Goal: Complete application form

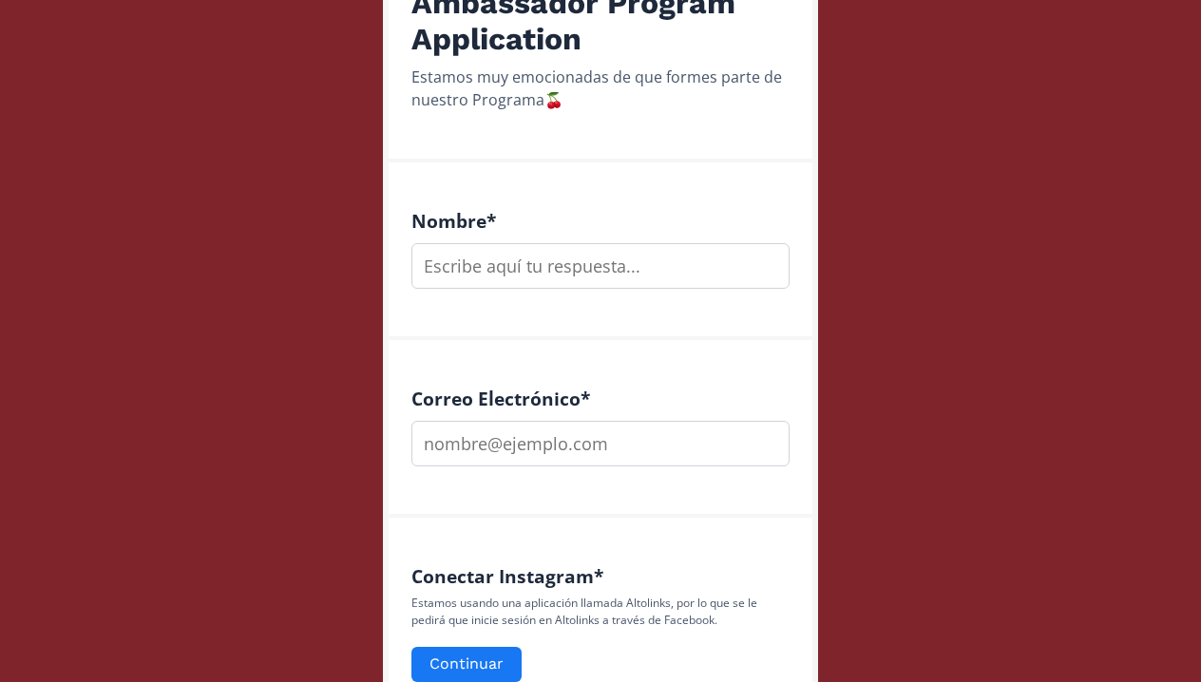
scroll to position [404, 0]
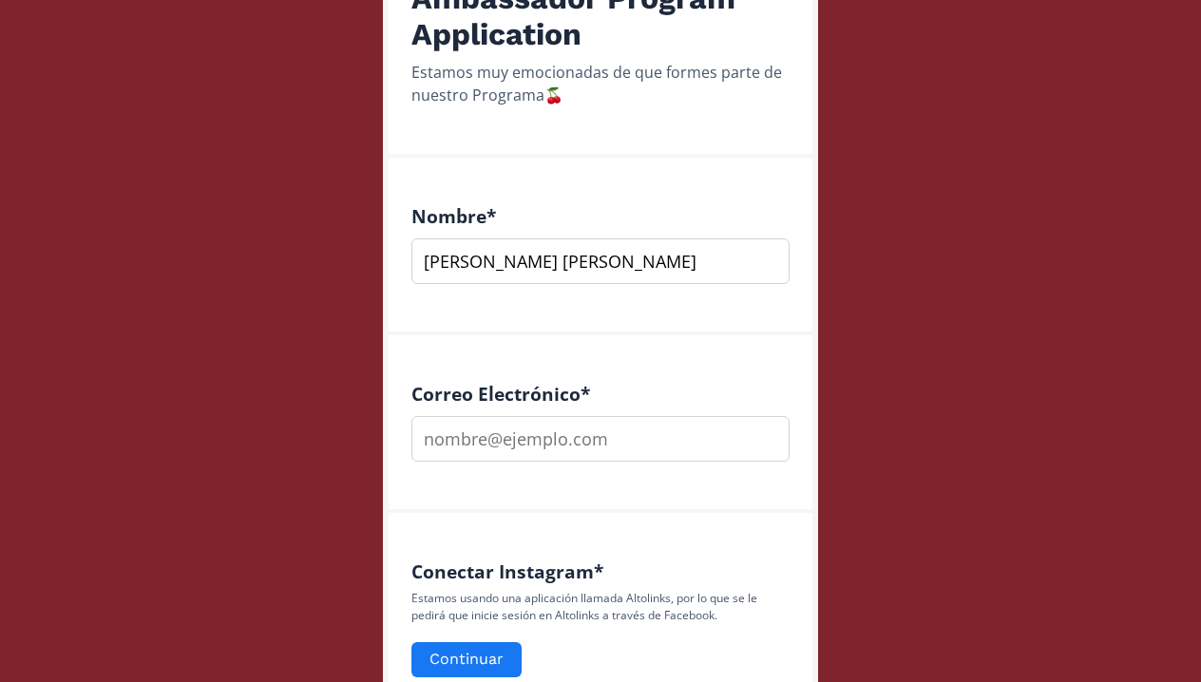
type input "[PERSON_NAME] [PERSON_NAME]"
click at [611, 466] on div "Correo Electrónico *" at bounding box center [601, 424] width 424 height 178
click at [548, 441] on input "[DOMAIN_NAME]" at bounding box center [600, 439] width 378 height 46
type input "[EMAIL_ADDRESS][DOMAIN_NAME]"
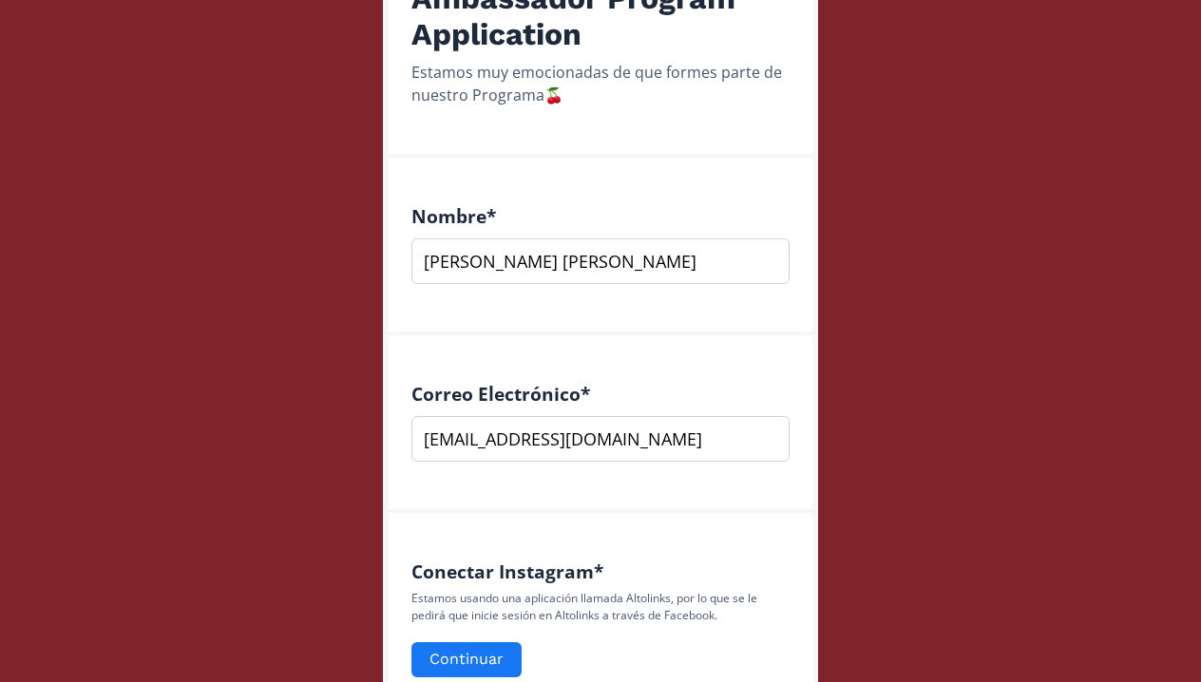
click at [769, 527] on div "Conectar Instagram * Estamos usando una aplicación llamada Altolinks, por lo qu…" at bounding box center [601, 631] width 424 height 236
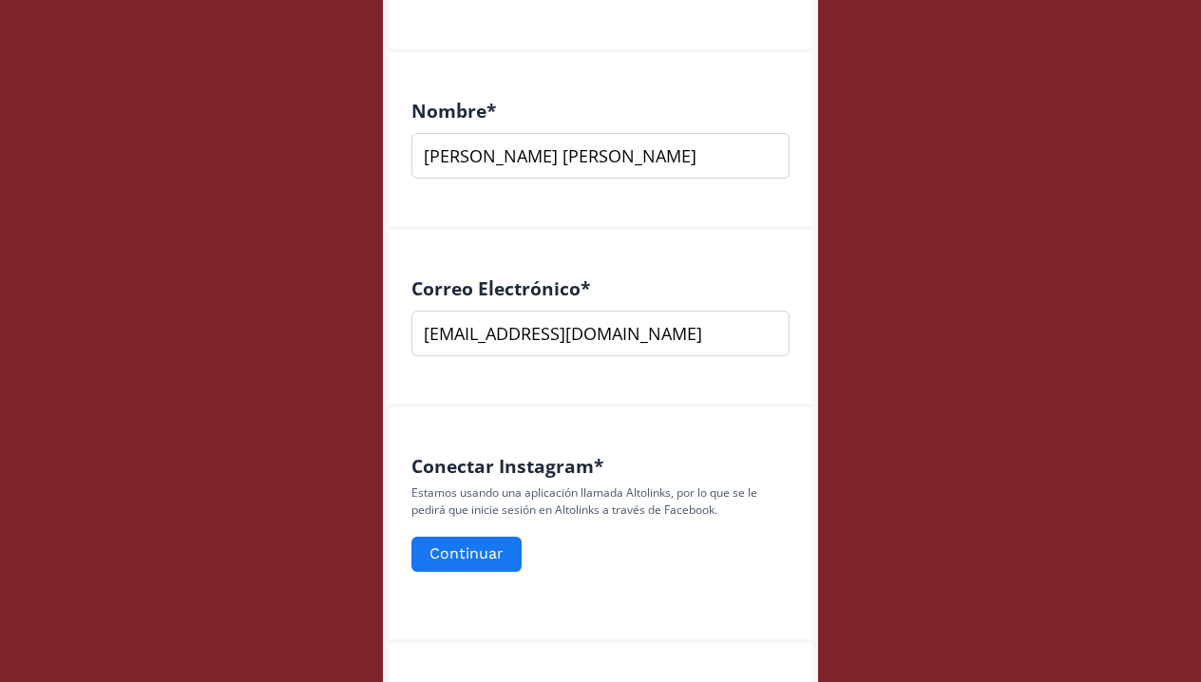
scroll to position [510, 0]
click at [438, 149] on input "[PERSON_NAME] [PERSON_NAME]" at bounding box center [600, 155] width 378 height 46
click at [489, 157] on input "Maria pia trotter" at bounding box center [600, 155] width 378 height 46
type input "[PERSON_NAME]"
click at [651, 257] on div "Correo Electrónico * [EMAIL_ADDRESS][DOMAIN_NAME]" at bounding box center [601, 318] width 424 height 178
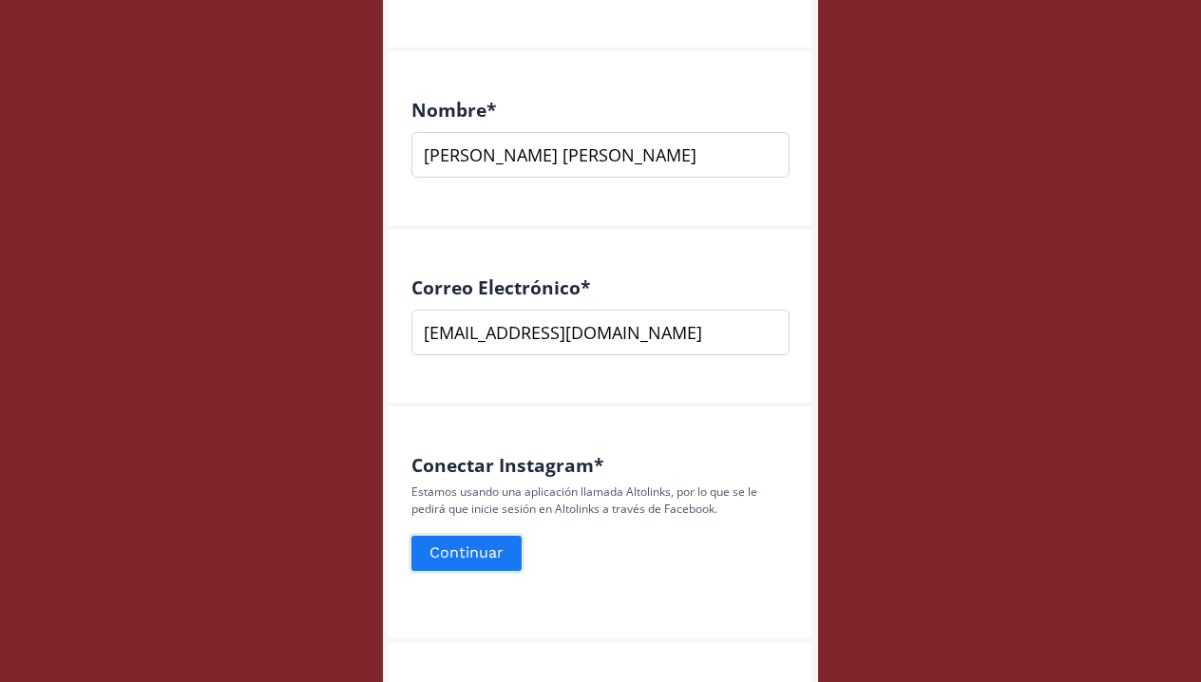
click at [478, 543] on button "Continuar" at bounding box center [467, 553] width 116 height 41
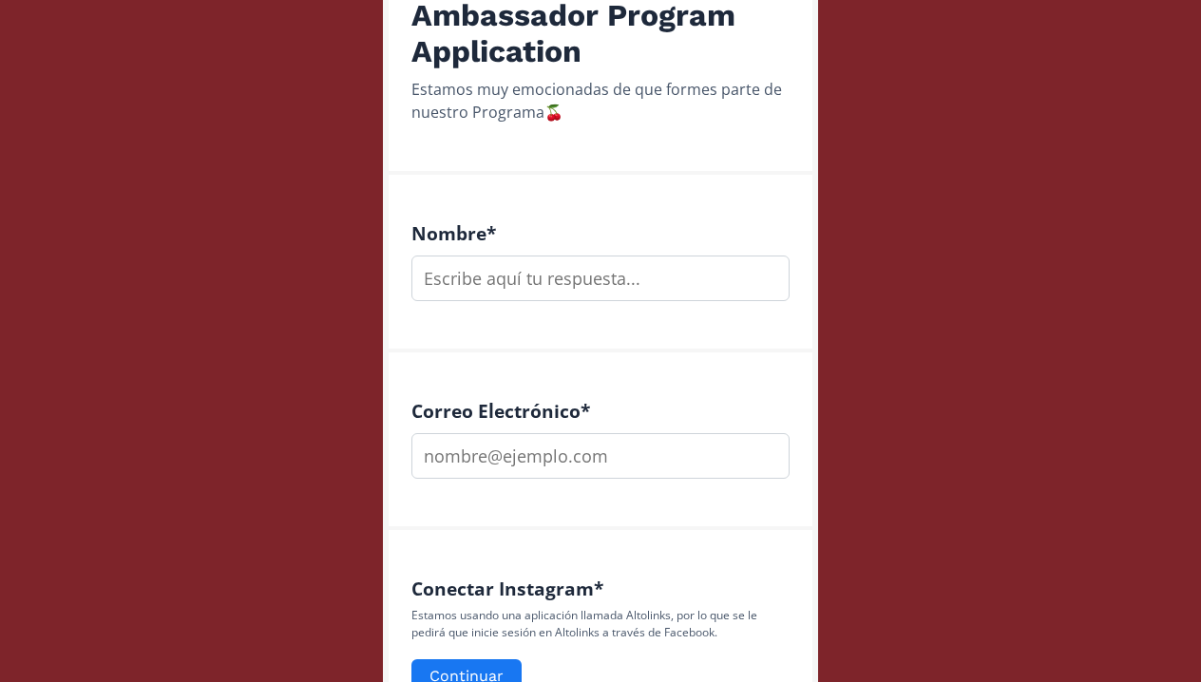
scroll to position [408, 0]
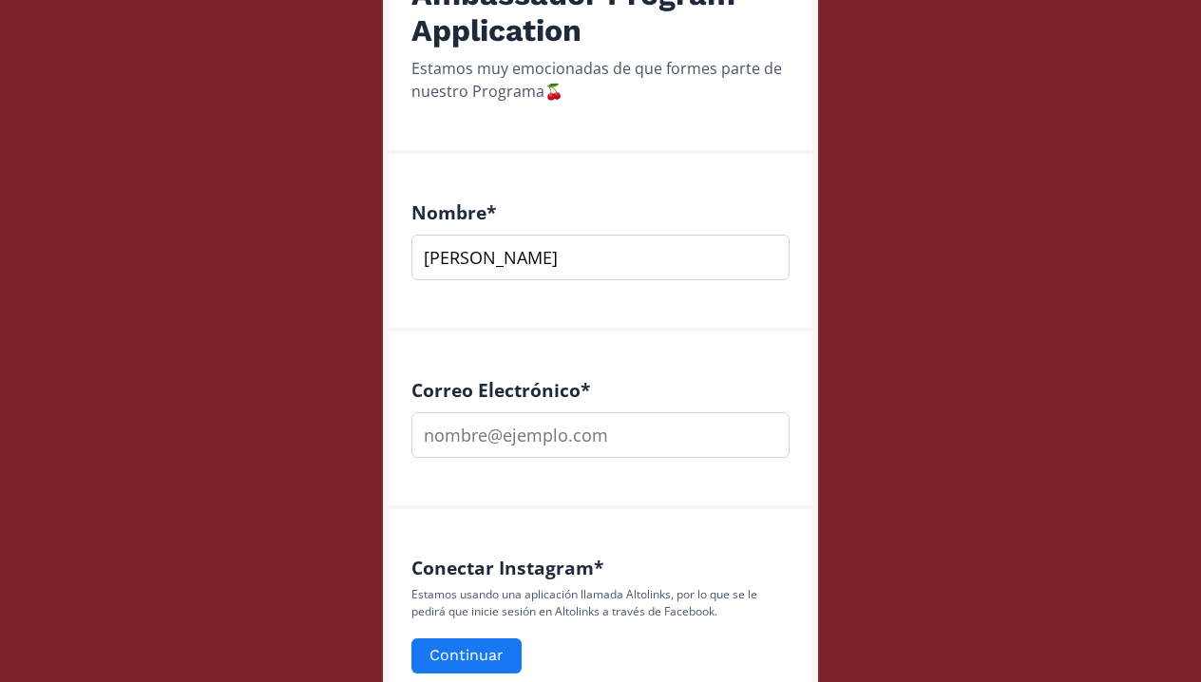
type input "[PERSON_NAME]"
click at [716, 335] on div "Correo Electrónico *" at bounding box center [601, 421] width 424 height 178
type input "[EMAIL_ADDRESS][DOMAIN_NAME]"
click at [759, 494] on div "Correo Electrónico * [EMAIL_ADDRESS][DOMAIN_NAME]" at bounding box center [601, 421] width 424 height 178
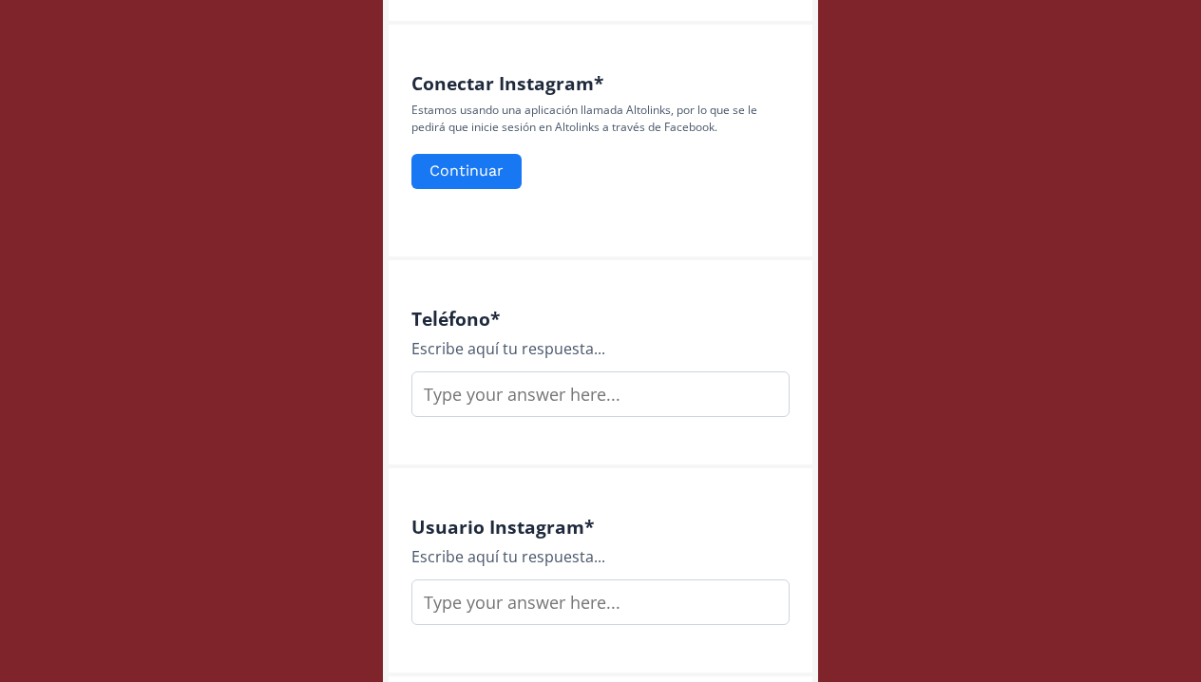
scroll to position [903, 0]
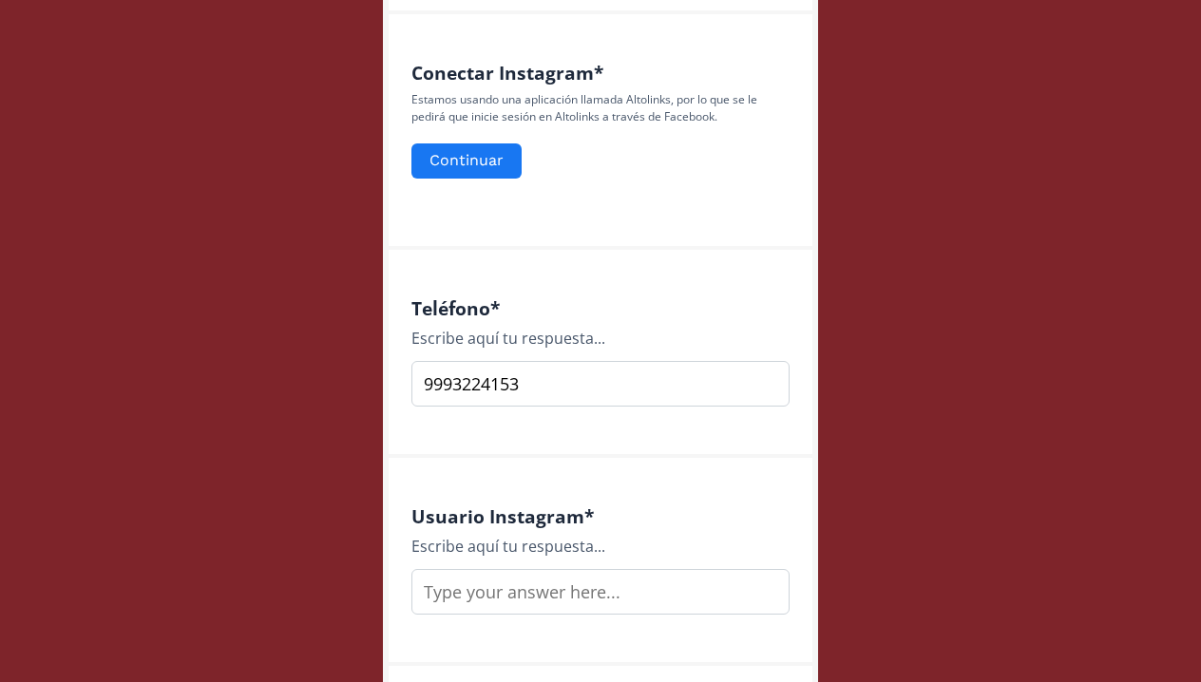
type input "9993224153"
click at [561, 444] on div "Teléfono * Escribe aquí tu respuesta... 9993224153" at bounding box center [601, 354] width 424 height 208
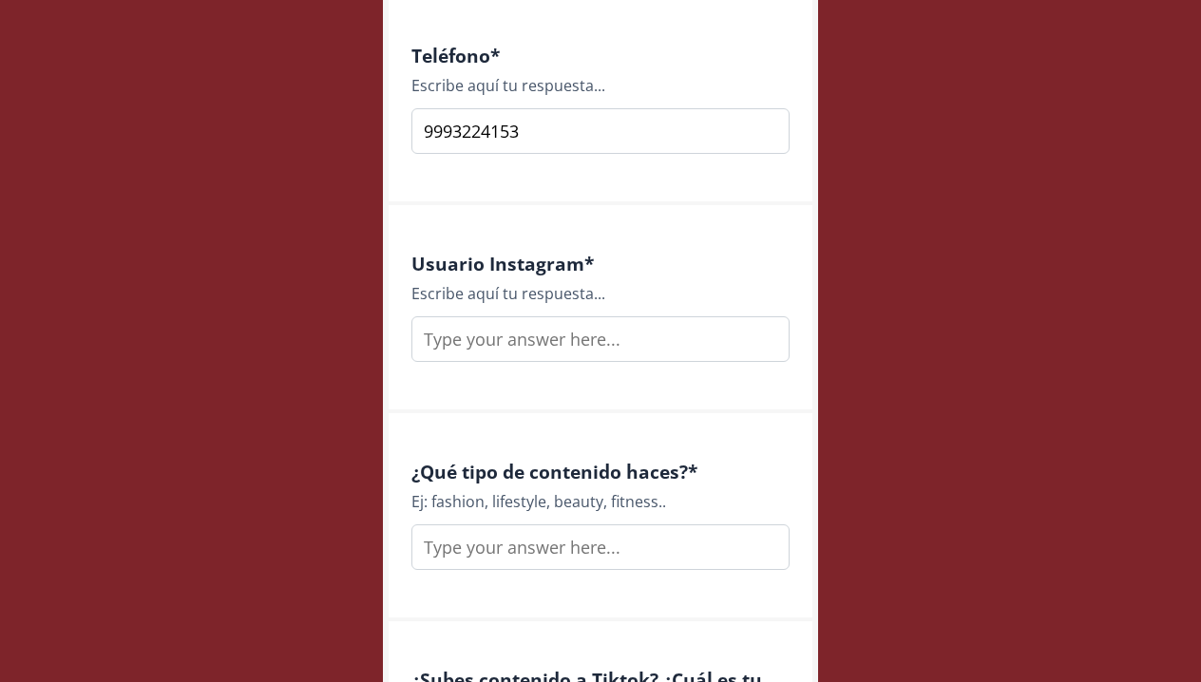
scroll to position [1175, 0]
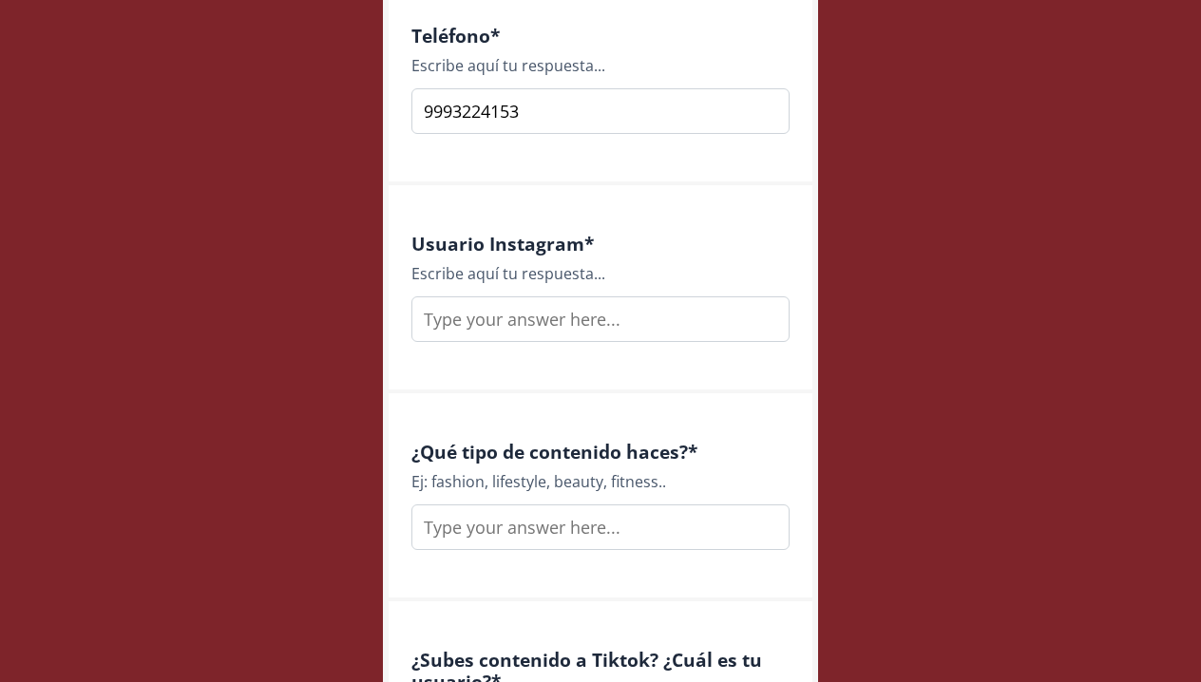
click at [556, 312] on input "text" at bounding box center [600, 319] width 378 height 46
type input "piatrotter26"
click at [581, 366] on div "Usuario Instagram * Escribe aquí tu respuesta... piatrotter26" at bounding box center [601, 289] width 424 height 208
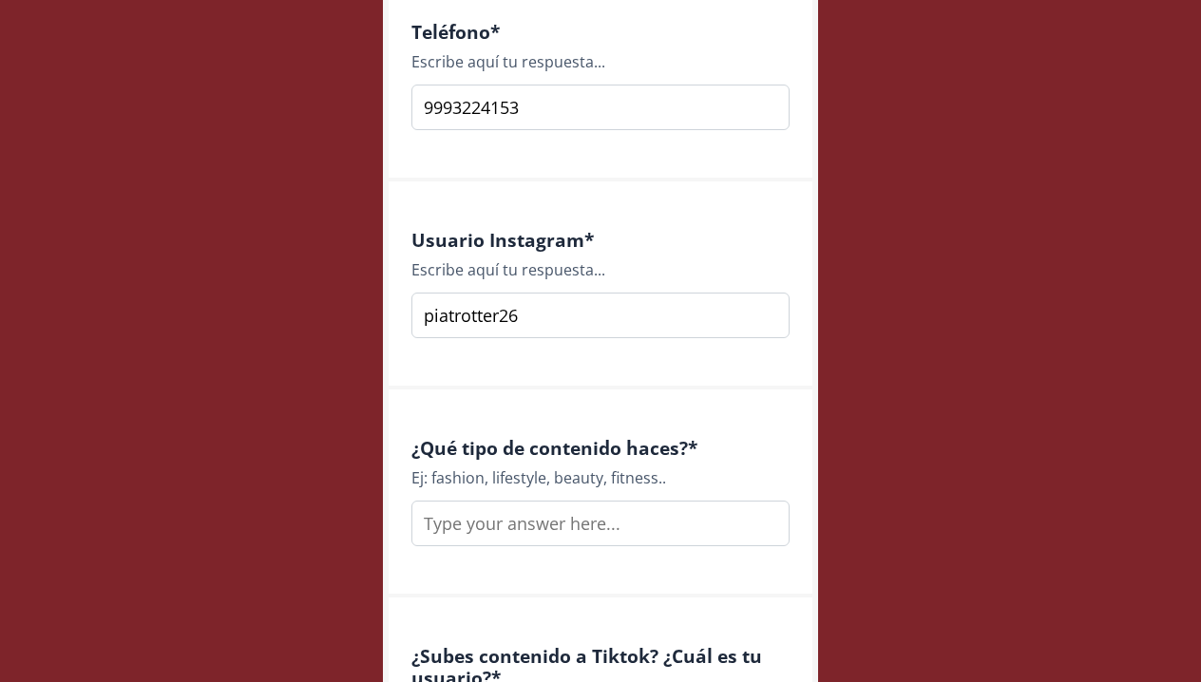
scroll to position [1265, 0]
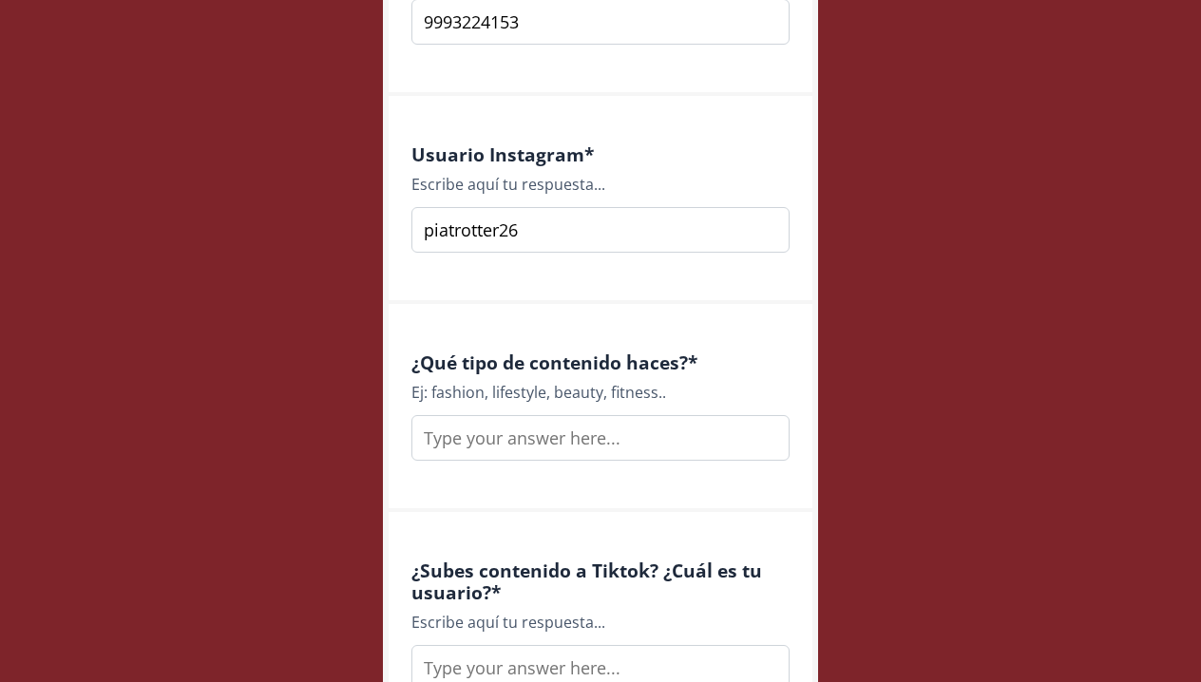
click at [527, 435] on input "text" at bounding box center [600, 438] width 378 height 46
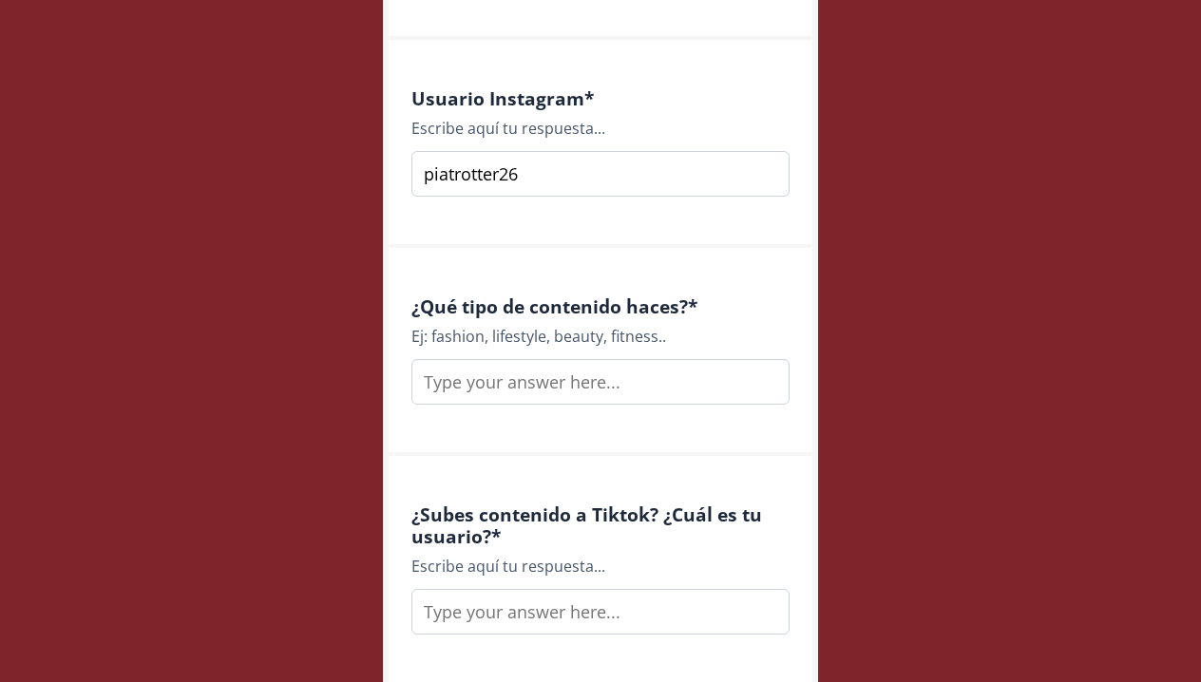
scroll to position [1322, 0]
type input "lifestyle"
click at [558, 410] on div "¿Qué tipo de contenido haces? * Ej: fashion, lifestyle, beauty, fitness.. lifes…" at bounding box center [601, 351] width 424 height 208
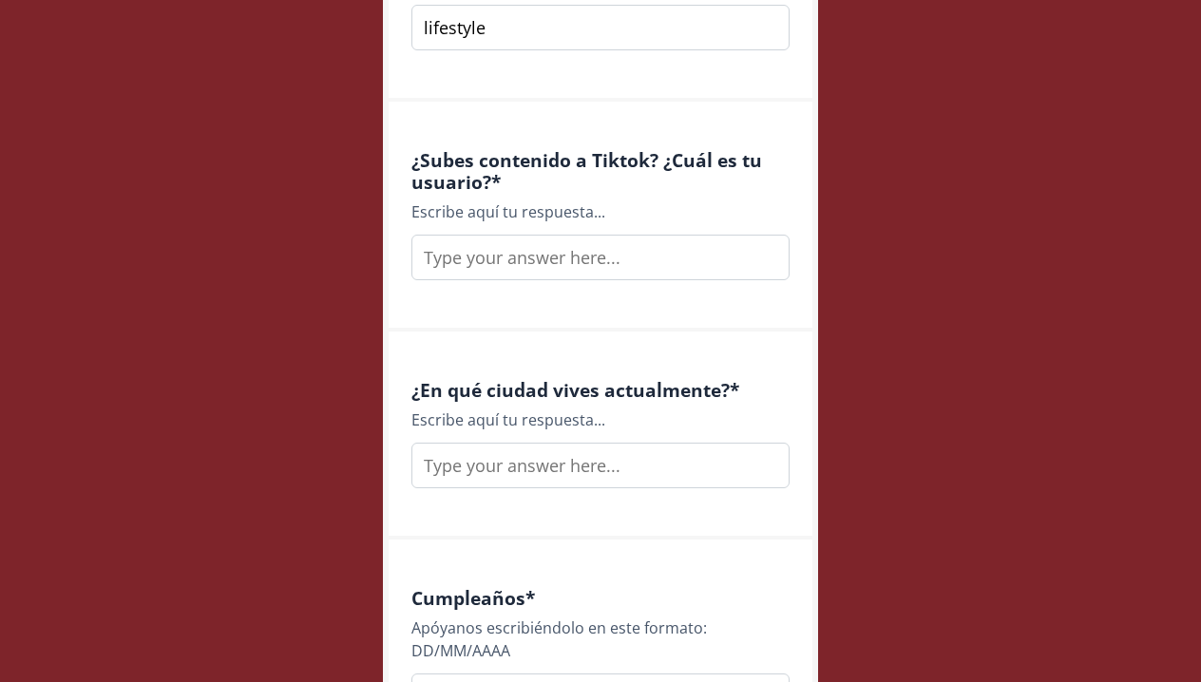
scroll to position [1692, 0]
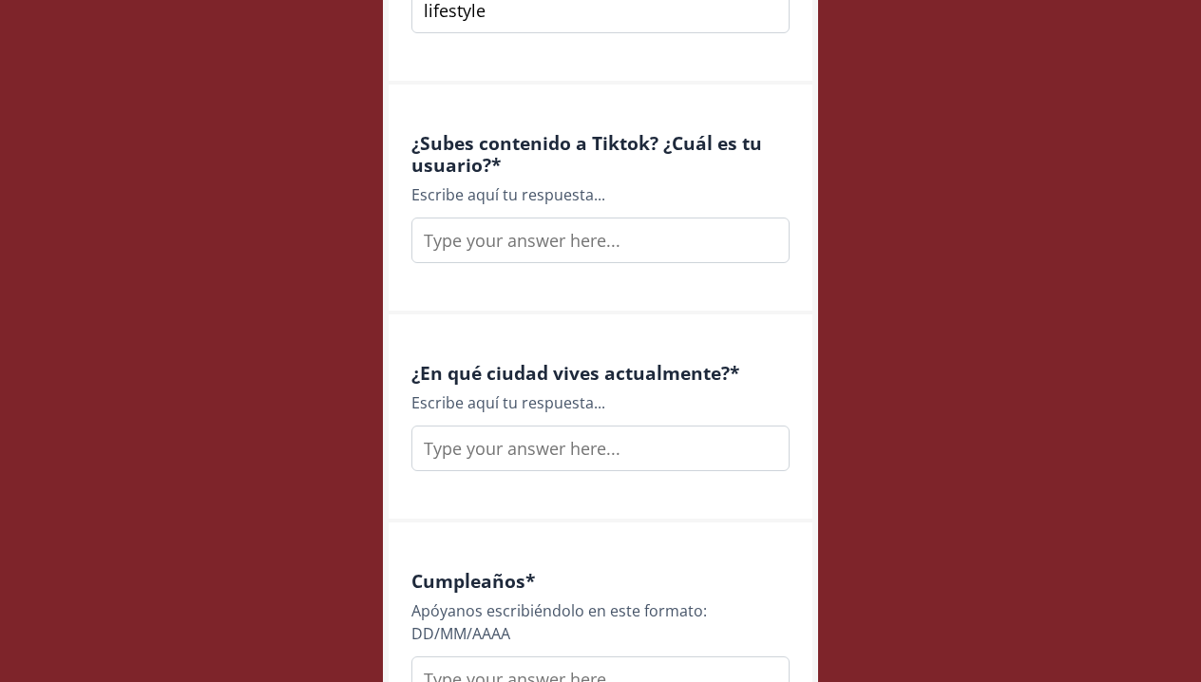
click at [619, 238] on input "text" at bounding box center [600, 241] width 378 height 46
type input "Mariamowgly"
click at [611, 314] on div "¿En qué ciudad vives actualmente? * Escribe aquí tu respuesta..." at bounding box center [601, 418] width 424 height 208
type input "[GEOGRAPHIC_DATA]"
click at [627, 476] on div "¿En qué ciudad vives actualmente? * Escribe aquí tu respuesta... [GEOGRAPHIC_DA…" at bounding box center [601, 418] width 424 height 208
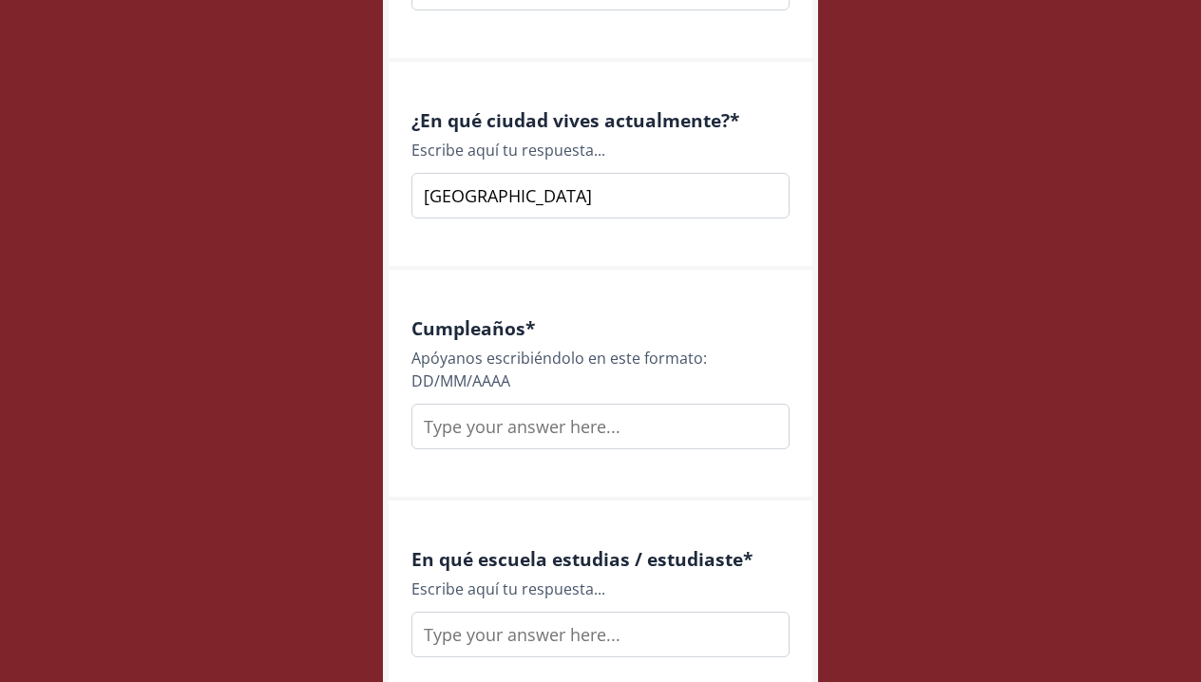
scroll to position [1962, 0]
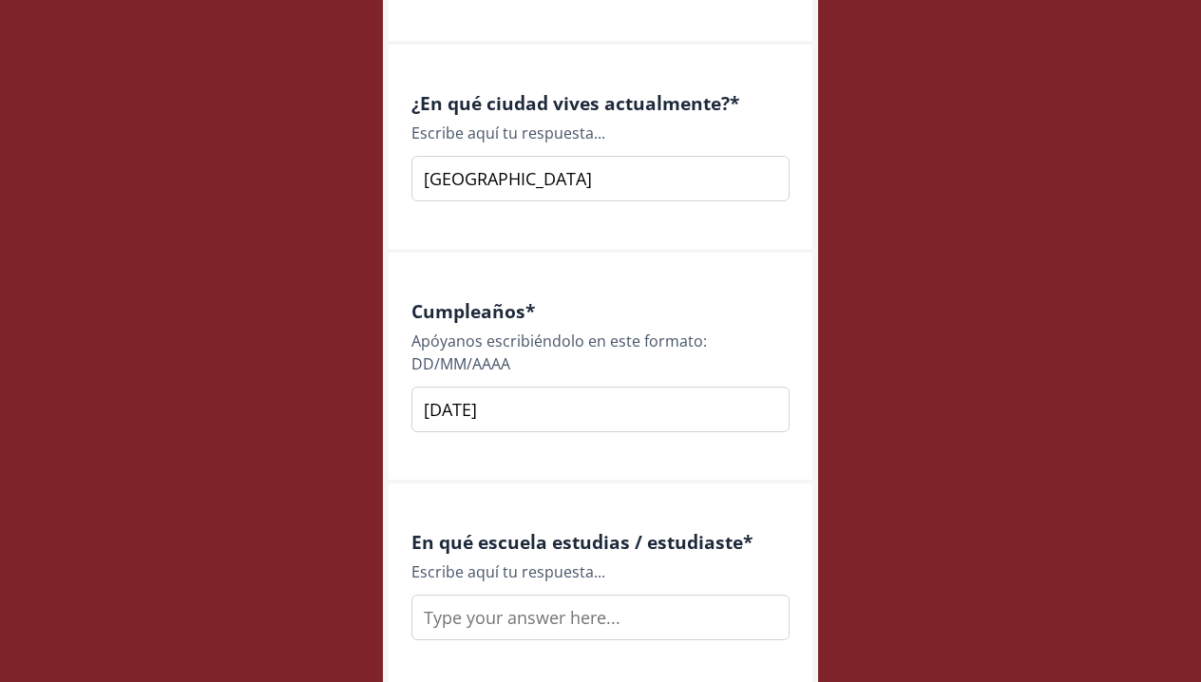
type input "[DATE]"
click at [593, 464] on div "Cumpleaños * Apóyanos escribiéndolo en este formato: DD/MM/AAAA [DATE]" at bounding box center [601, 368] width 424 height 231
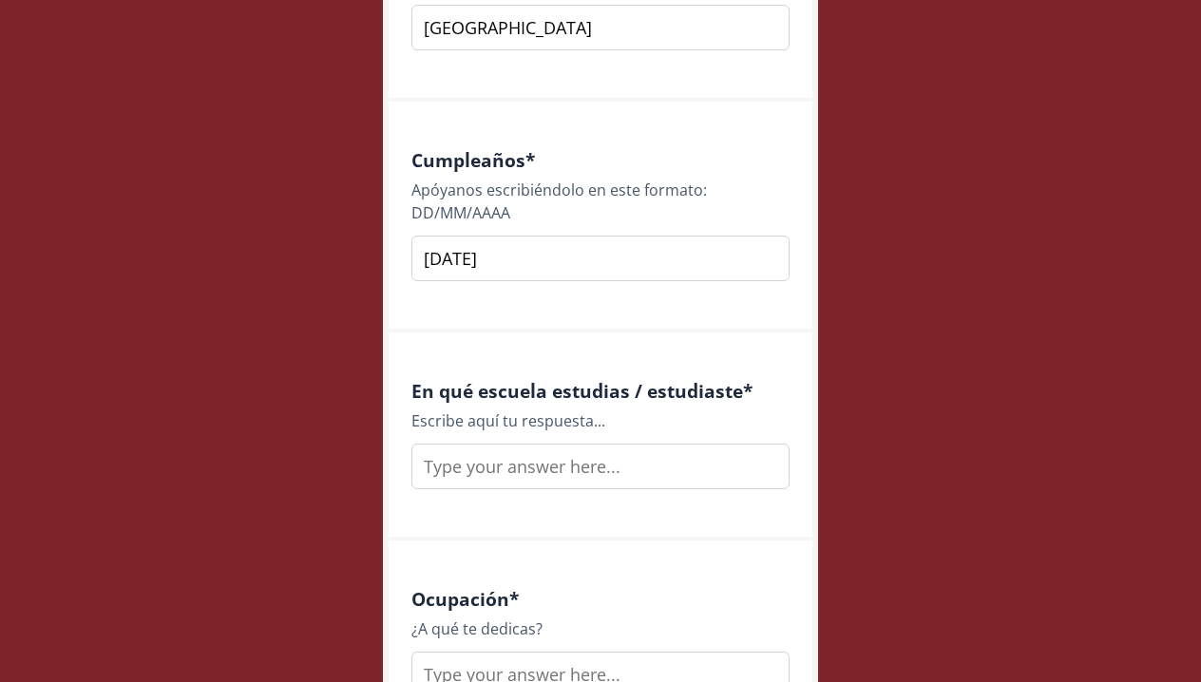
scroll to position [2186, 0]
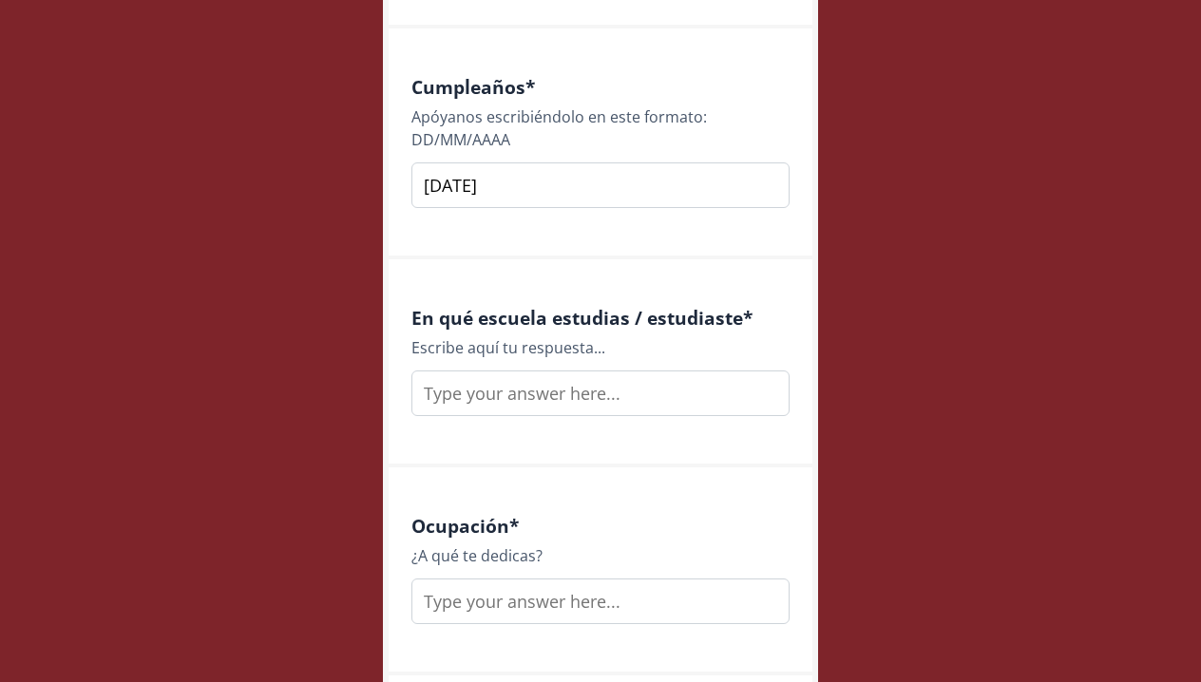
click at [563, 378] on input "text" at bounding box center [600, 394] width 378 height 46
click at [640, 435] on div "En qué escuela estudias / estudiaste * Escribe aquí tu respuesta... Cumbres-God…" at bounding box center [601, 363] width 424 height 208
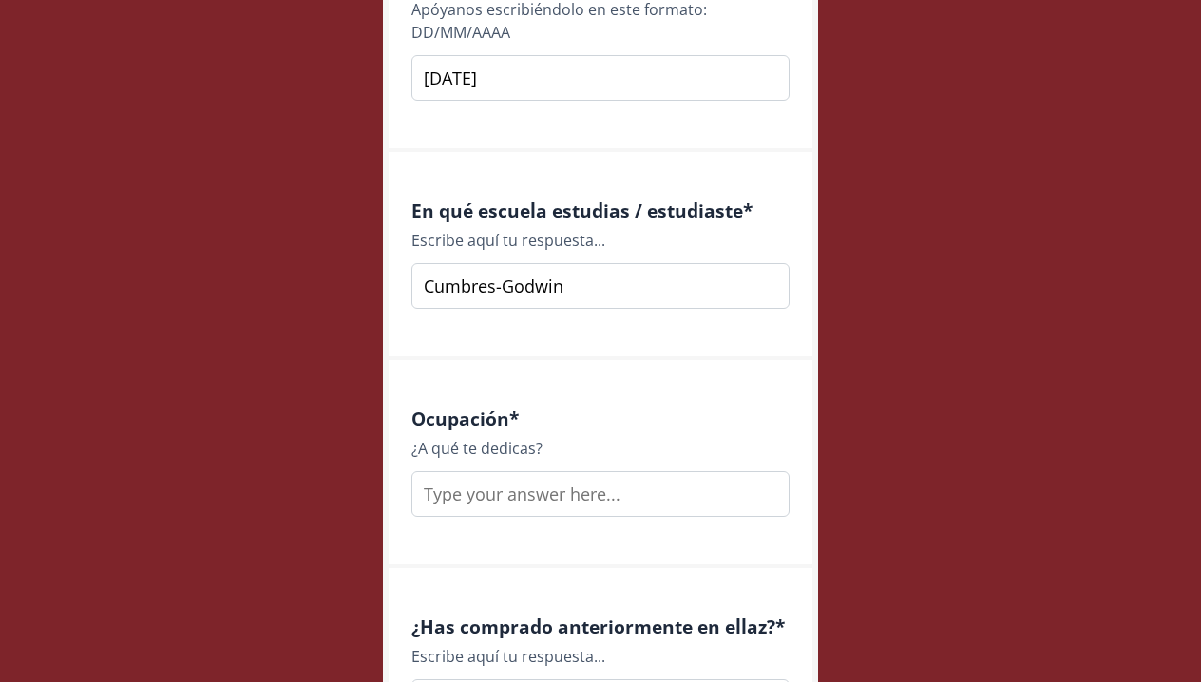
scroll to position [2301, 0]
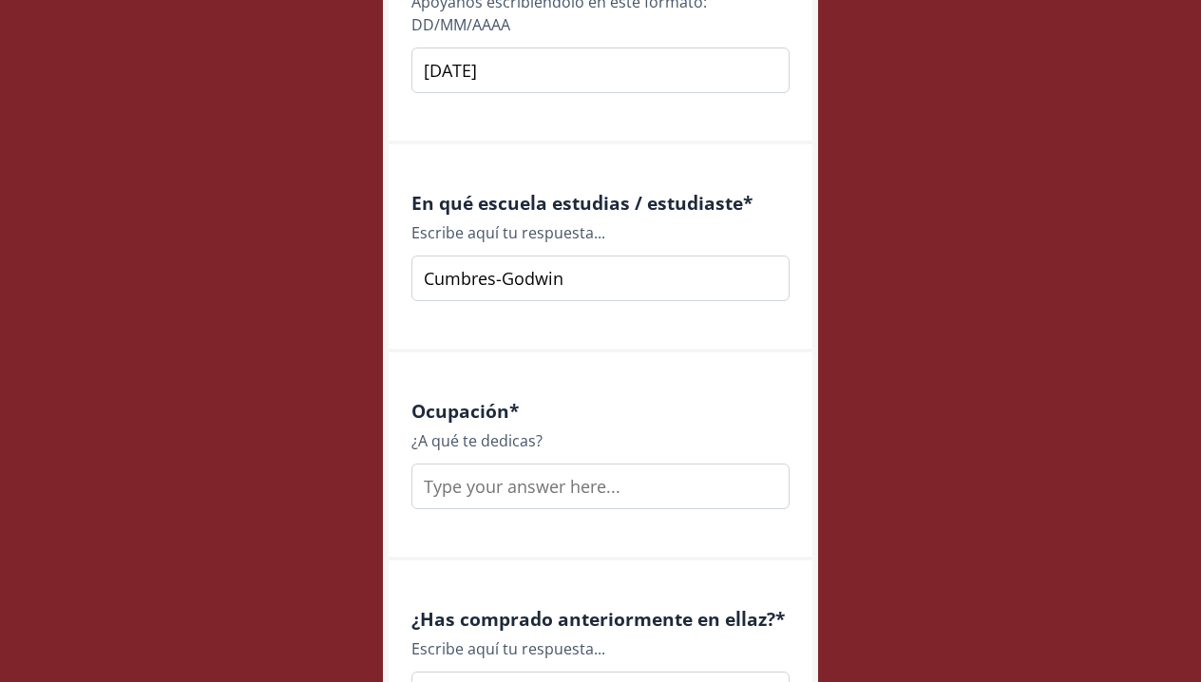
click at [602, 259] on input "Cumbres-Godwin" at bounding box center [600, 279] width 378 height 46
type input "Cumbres-[PERSON_NAME][GEOGRAPHIC_DATA]"
click at [717, 309] on div "En qué escuela estudias / estudiaste * Escribe aquí tu respuesta... Cumbres-[PE…" at bounding box center [601, 248] width 424 height 208
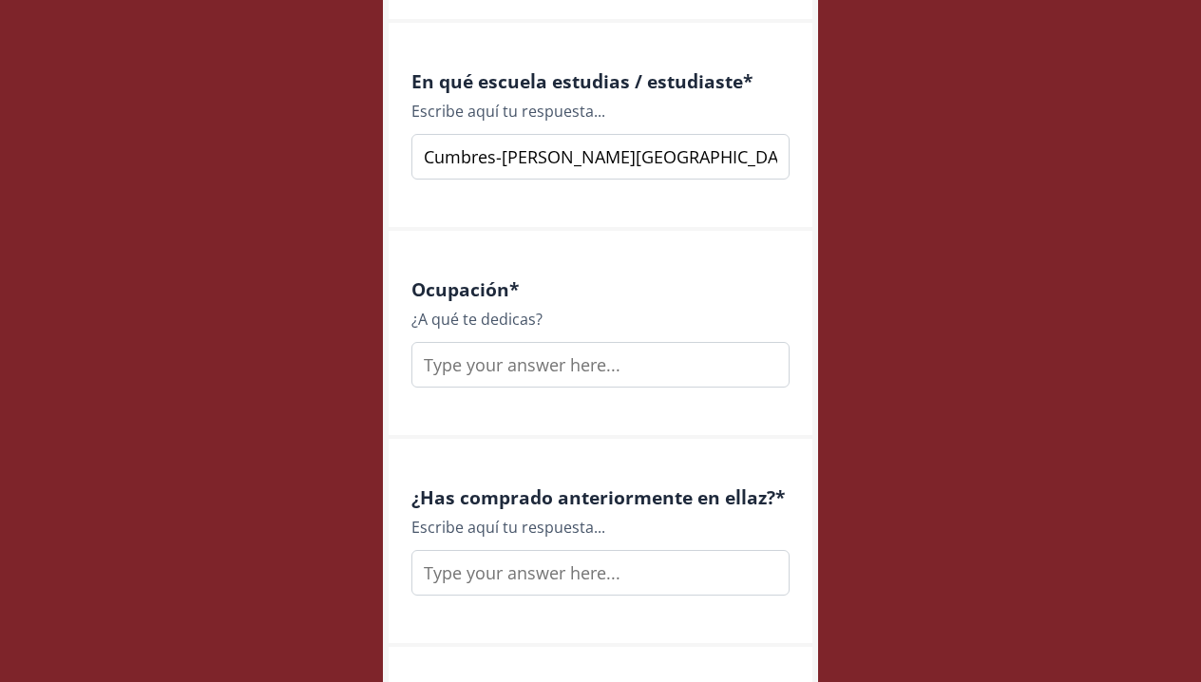
scroll to position [2503, 0]
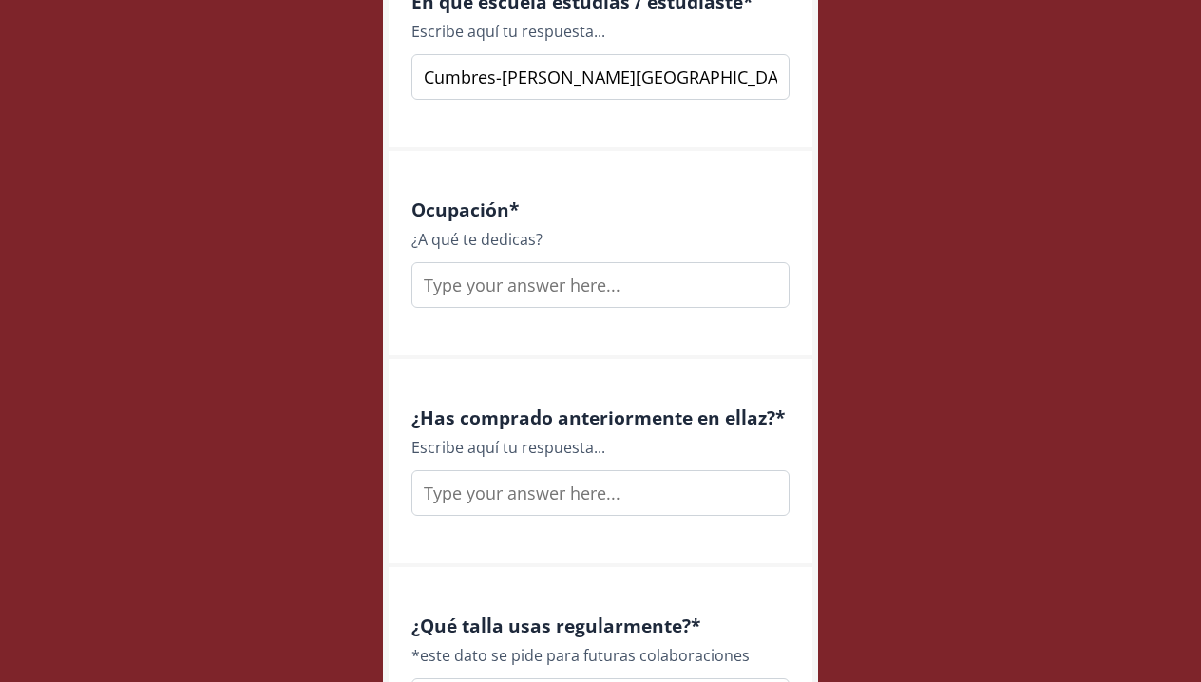
click at [579, 268] on input "text" at bounding box center [600, 285] width 378 height 46
type input "Empresaria"
click at [588, 315] on div "Ocupación * ¿A qué te dedicas? Empresaria" at bounding box center [601, 255] width 424 height 208
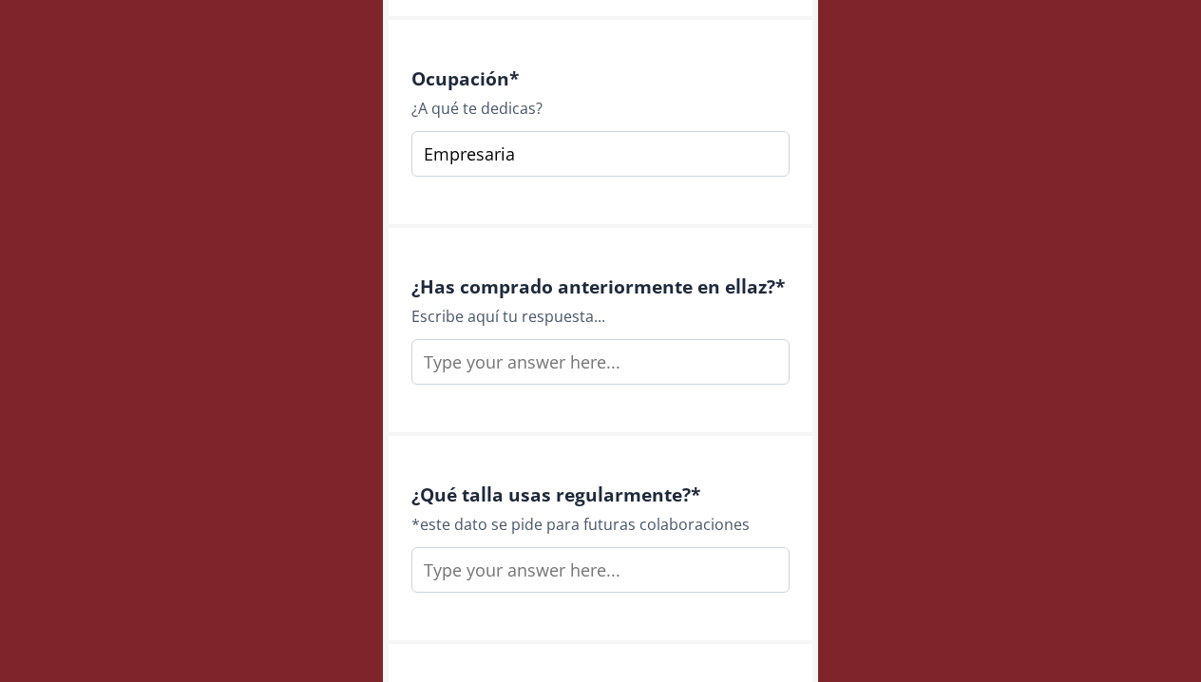
scroll to position [2656, 0]
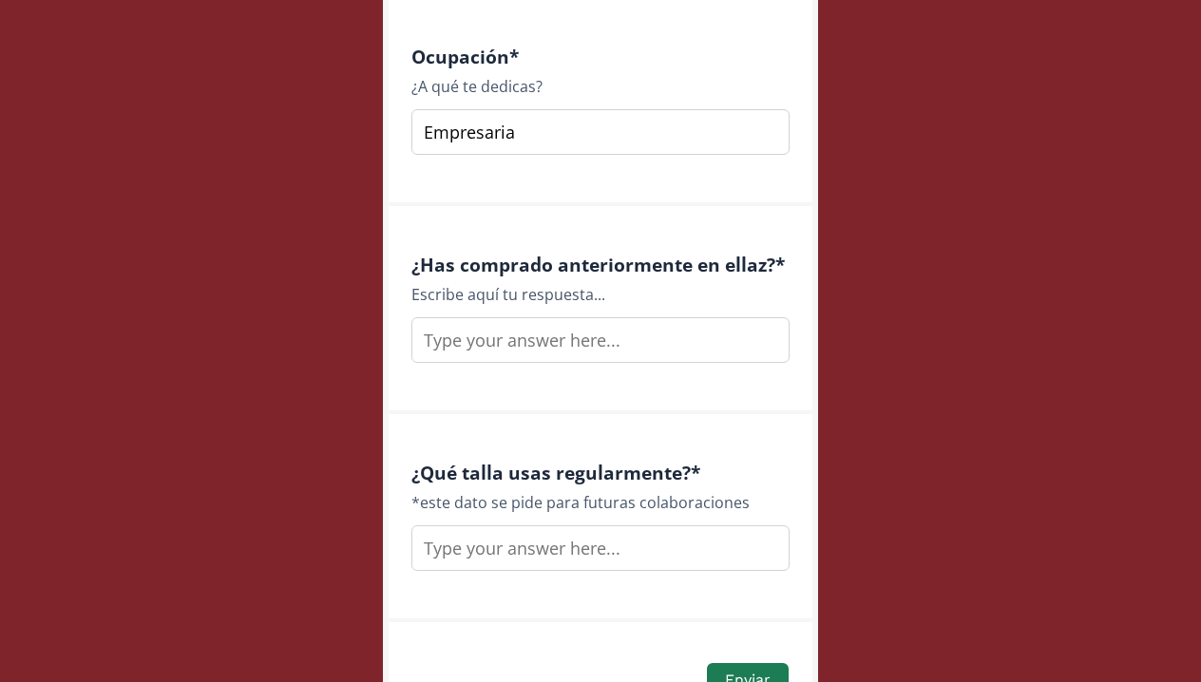
click at [568, 322] on input "text" at bounding box center [600, 340] width 378 height 46
type input "Si"
click at [598, 390] on div "¿Has comprado anteriormente en ellaz? * Escribe aquí tu respuesta... Si" at bounding box center [601, 310] width 424 height 208
click at [589, 526] on input "text" at bounding box center [600, 548] width 378 height 46
type input "S"
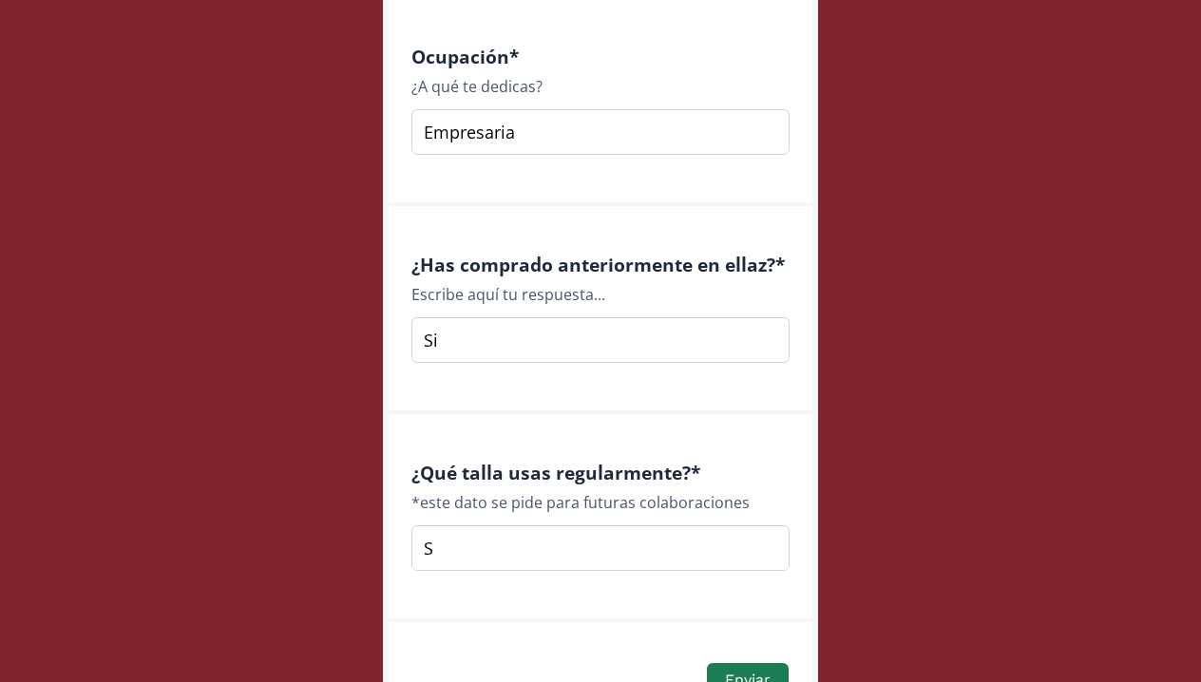
click at [680, 660] on div "Enviar" at bounding box center [600, 680] width 376 height 41
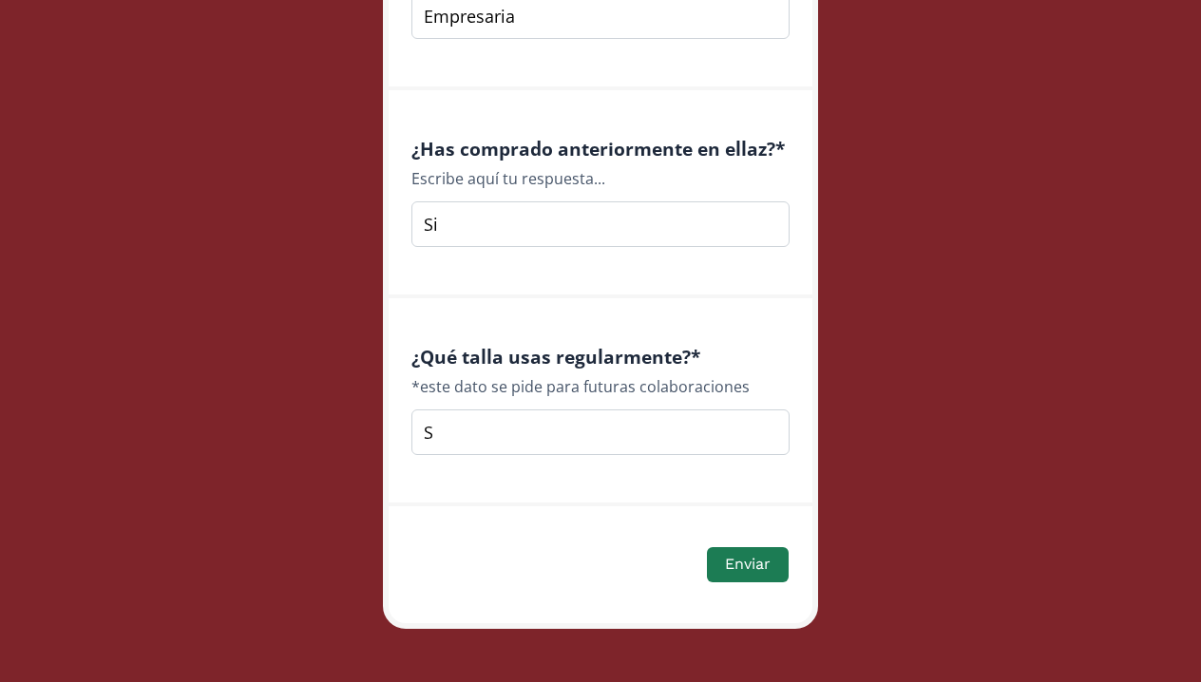
scroll to position [2771, 0]
click at [744, 551] on button "Enviar" at bounding box center [747, 565] width 87 height 41
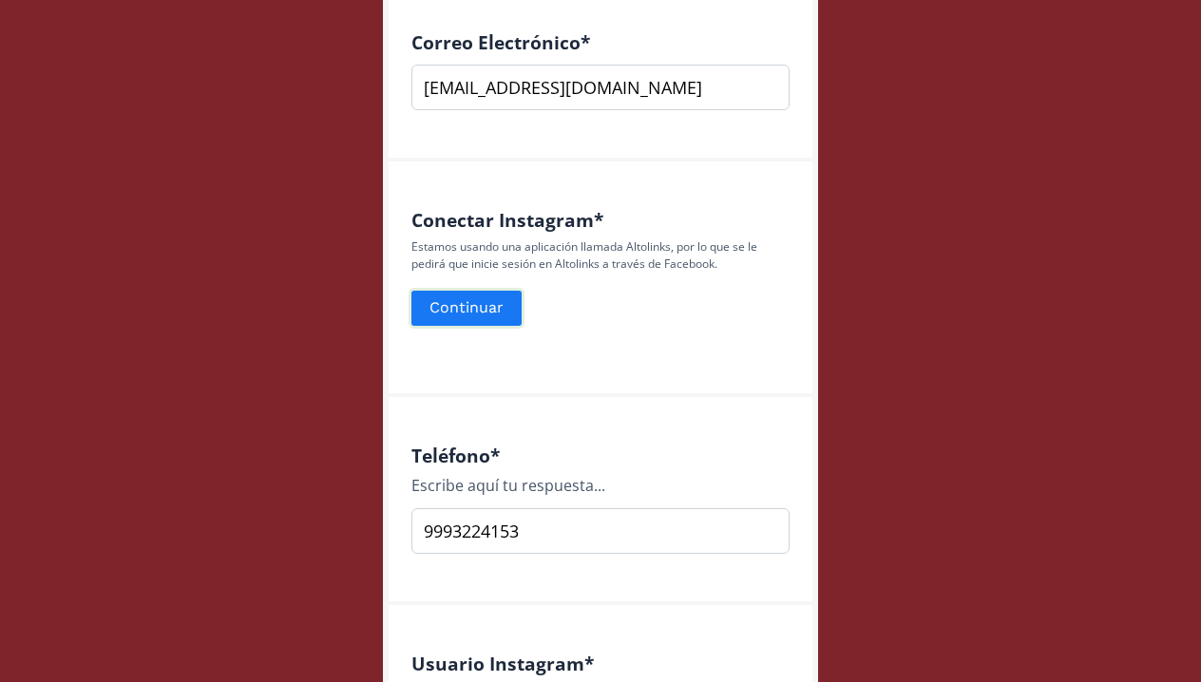
click at [496, 297] on button "Continuar" at bounding box center [467, 308] width 116 height 41
